Goal: Information Seeking & Learning: Understand process/instructions

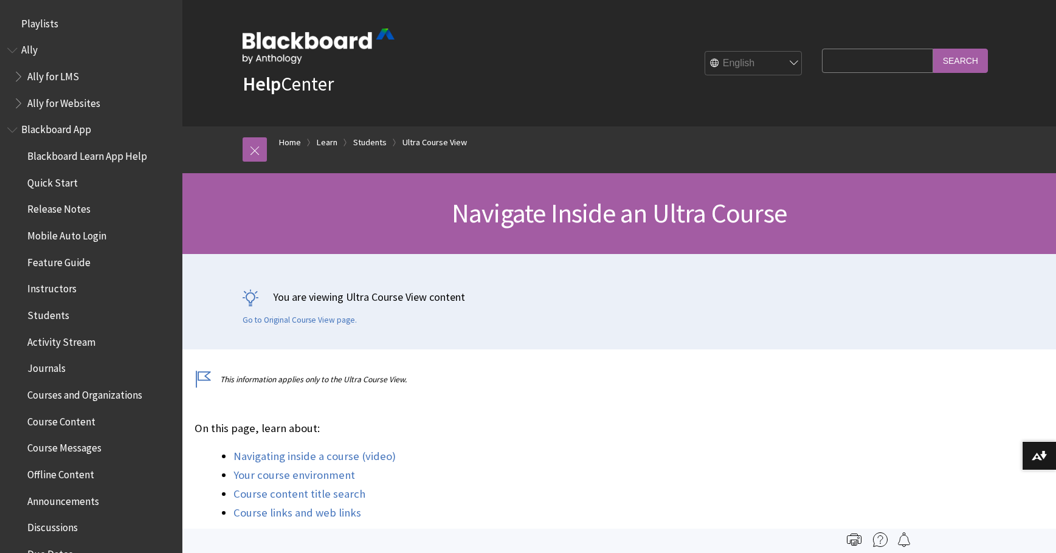
scroll to position [1631, 0]
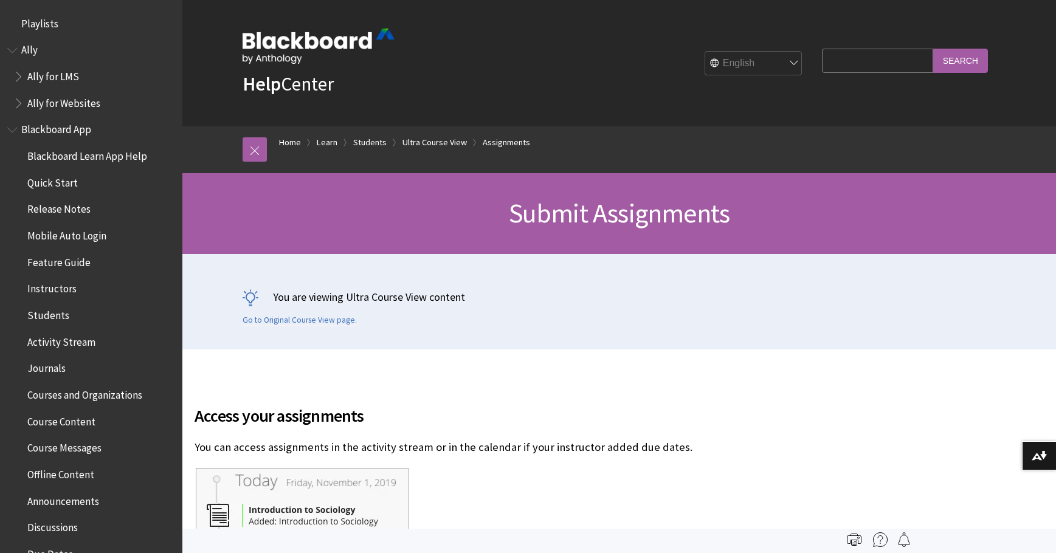
scroll to position [1678, 0]
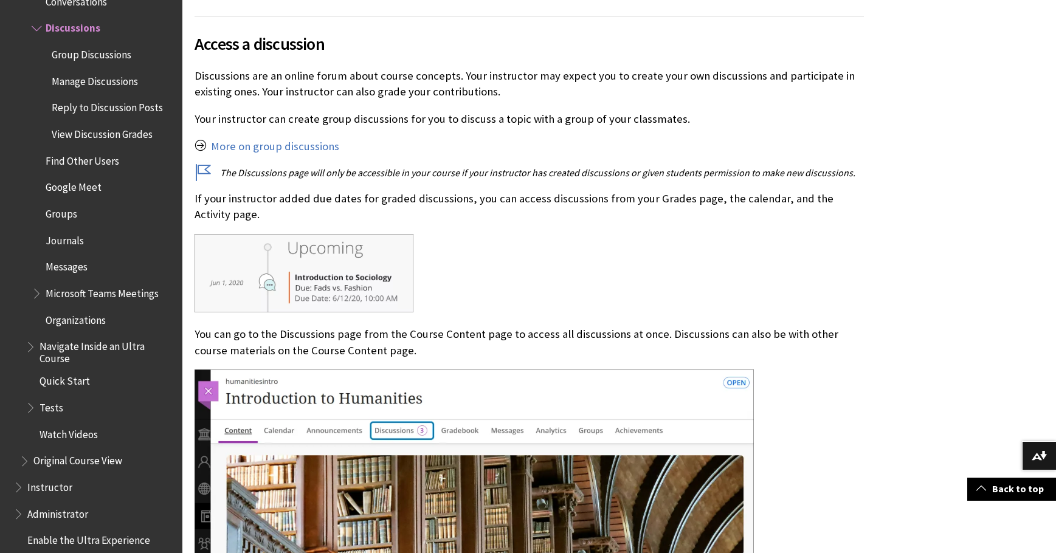
scroll to position [547, 0]
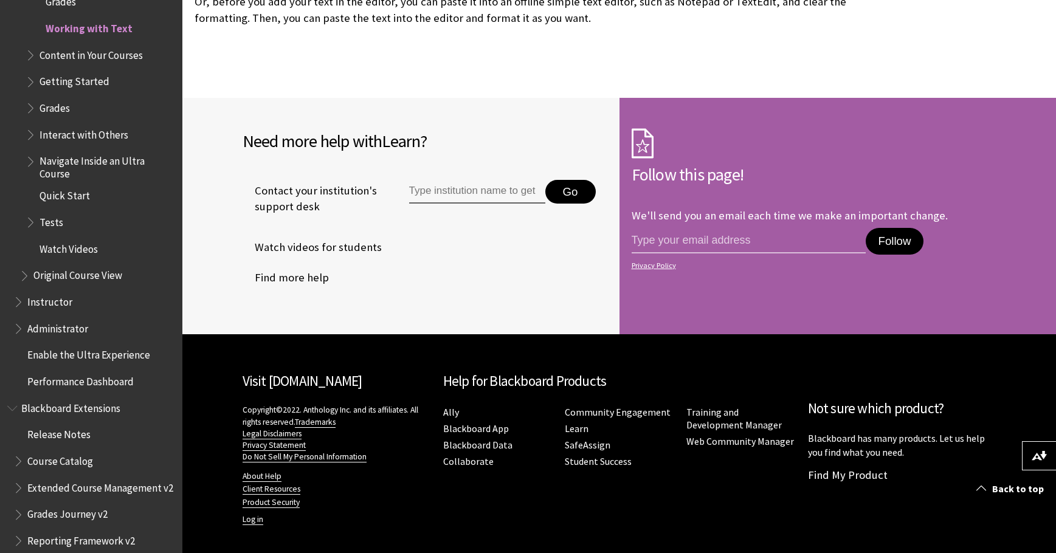
scroll to position [1338, 0]
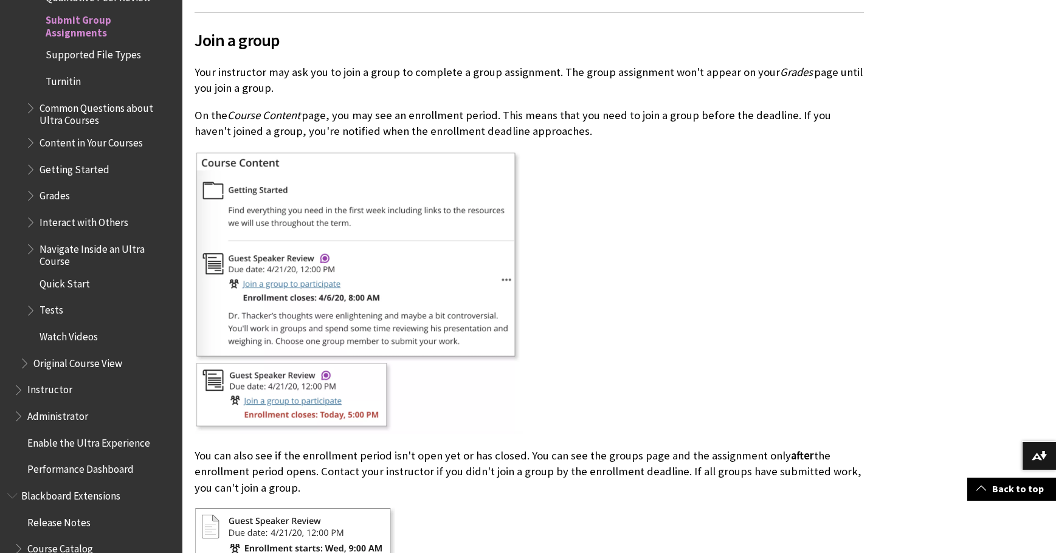
scroll to position [2432, 0]
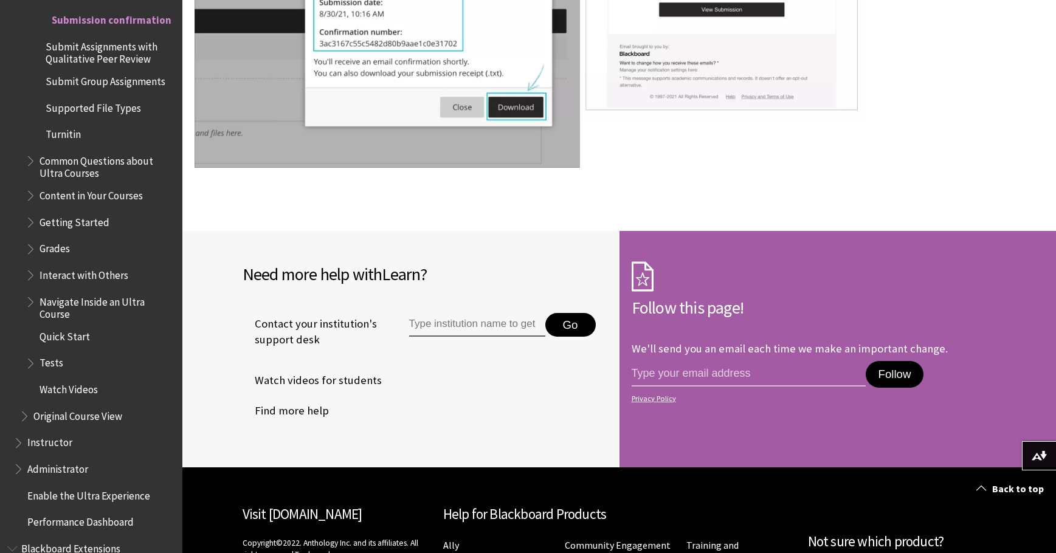
scroll to position [608, 0]
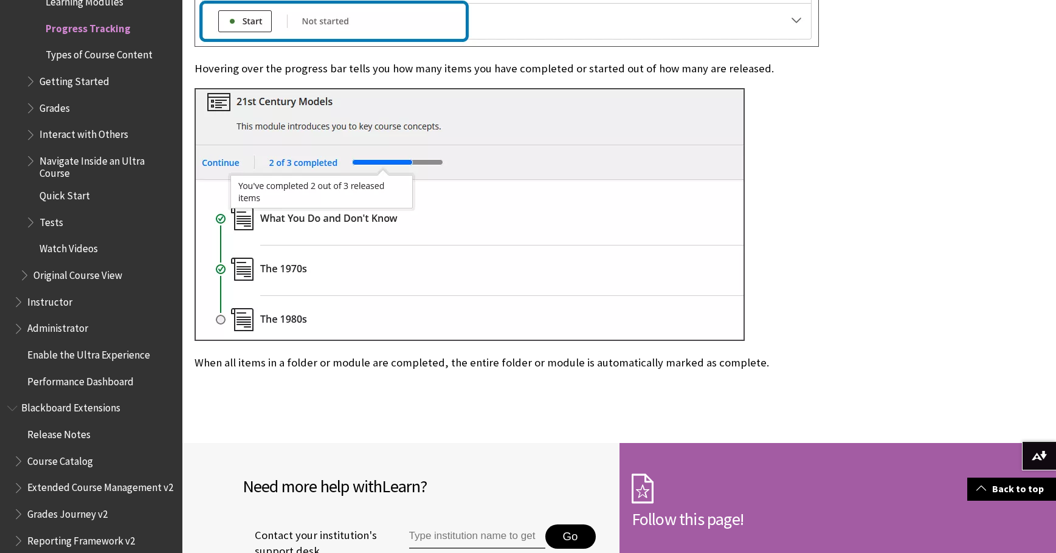
scroll to position [1277, 0]
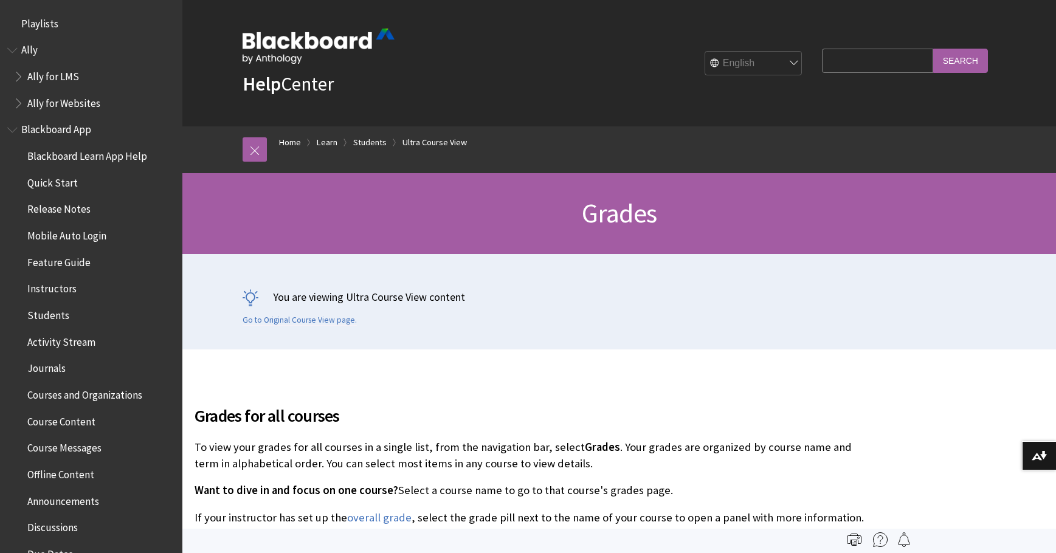
scroll to position [1578, 0]
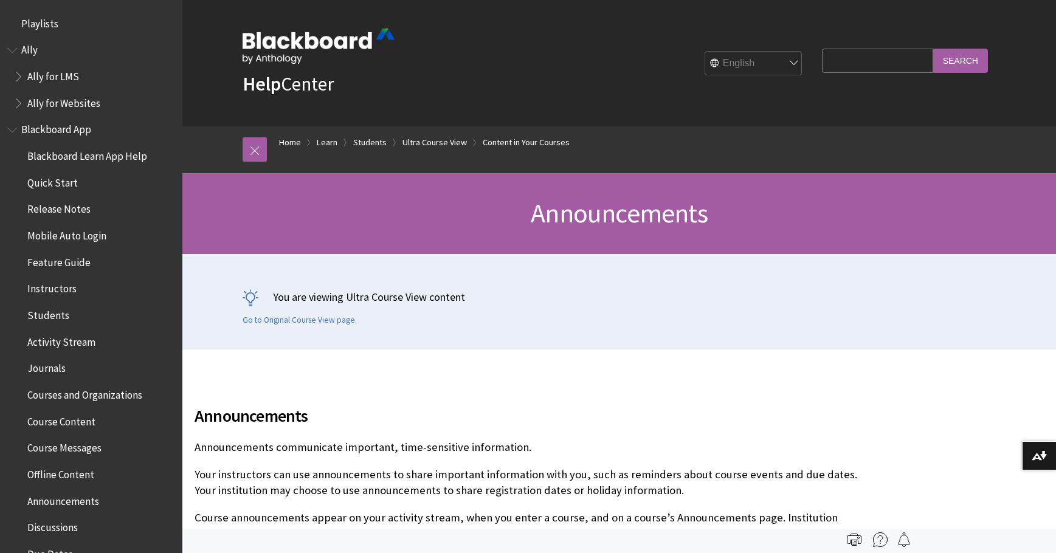
scroll to position [1578, 0]
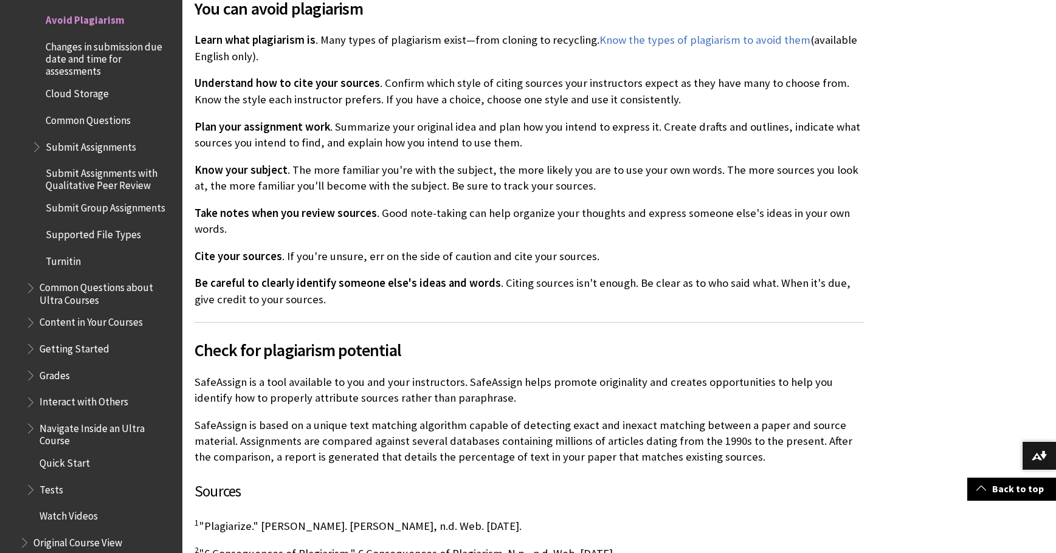
scroll to position [790, 0]
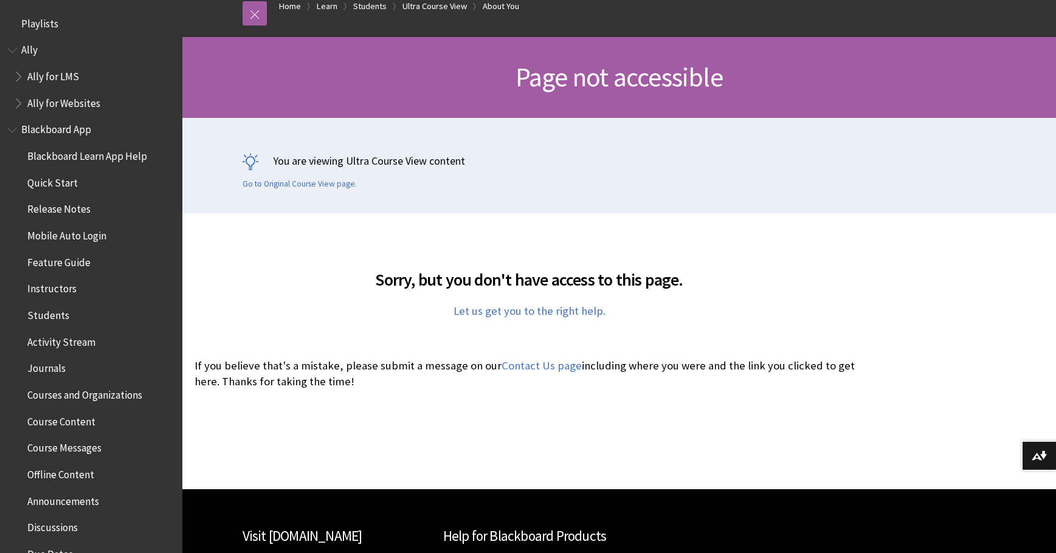
scroll to position [182, 0]
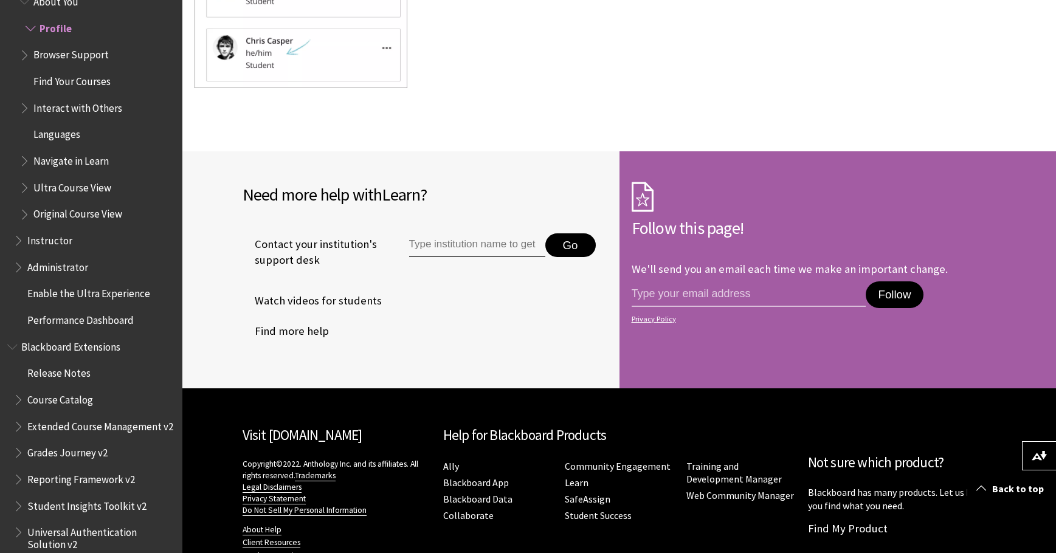
scroll to position [3223, 0]
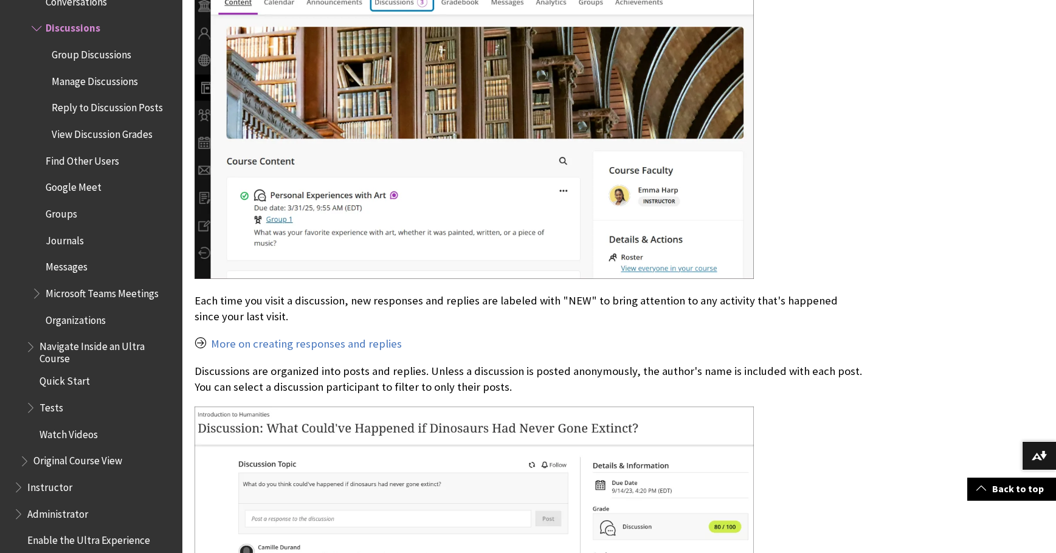
scroll to position [1034, 0]
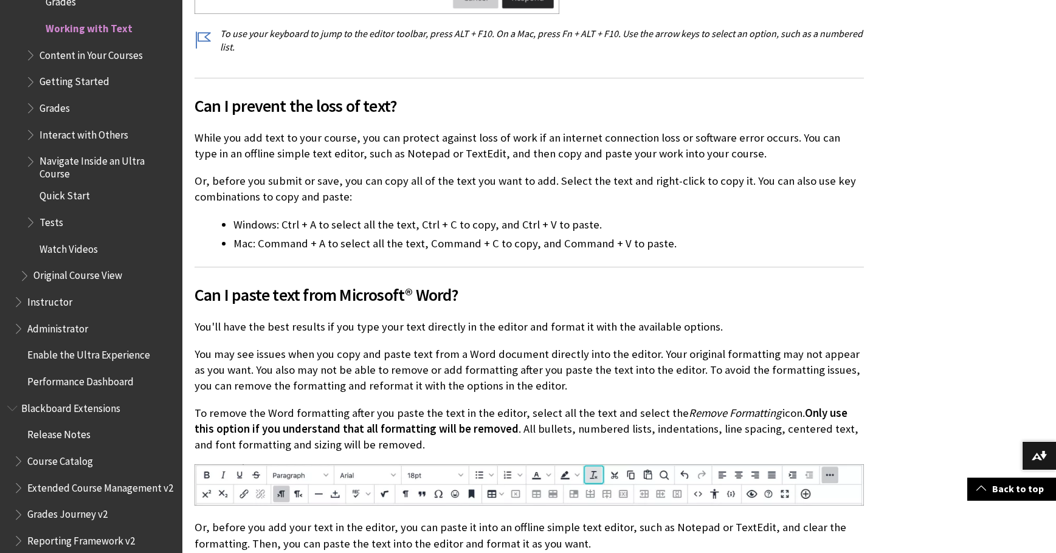
scroll to position [851, 0]
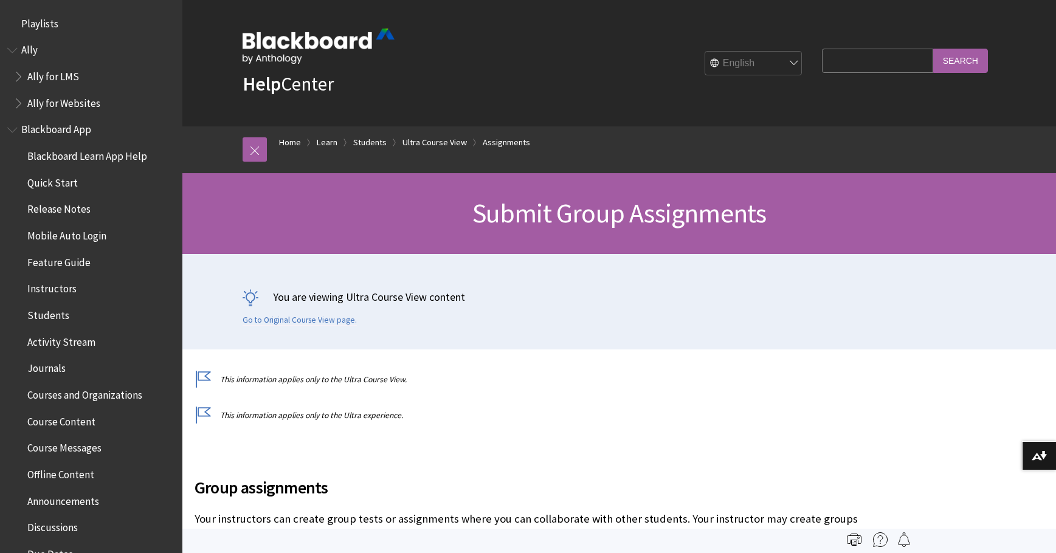
scroll to position [1739, 0]
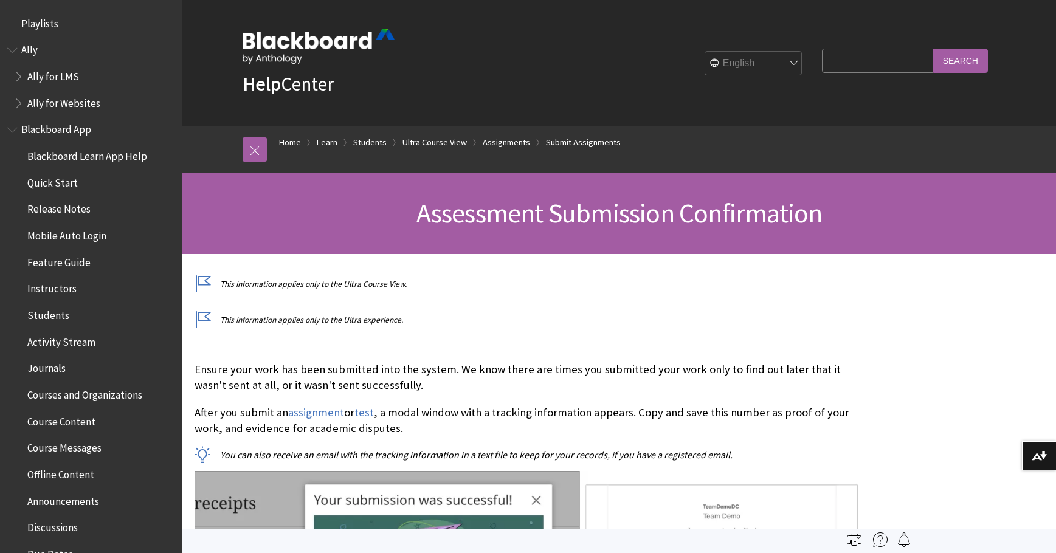
scroll to position [1704, 0]
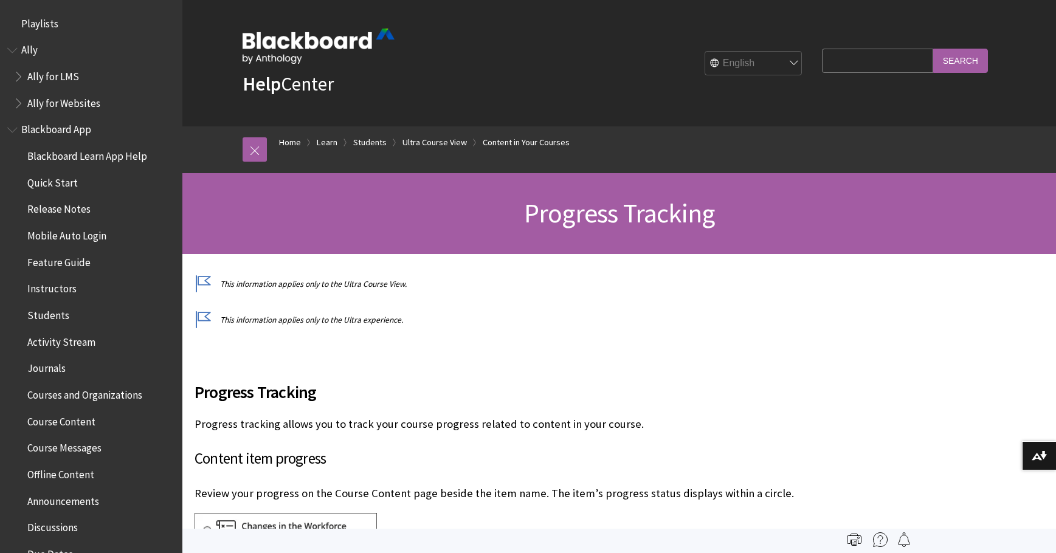
scroll to position [1710, 0]
